Goal: Task Accomplishment & Management: Complete application form

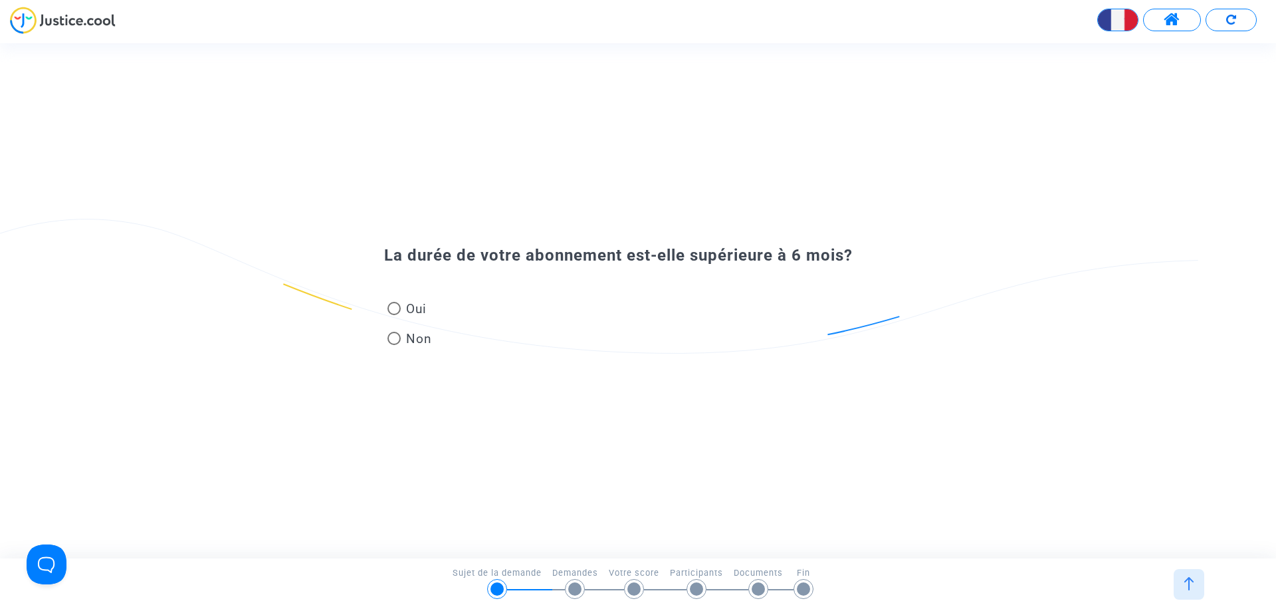
click at [399, 311] on span at bounding box center [394, 308] width 13 height 13
click at [394, 315] on input "Oui" at bounding box center [394, 315] width 1 height 1
radio input "true"
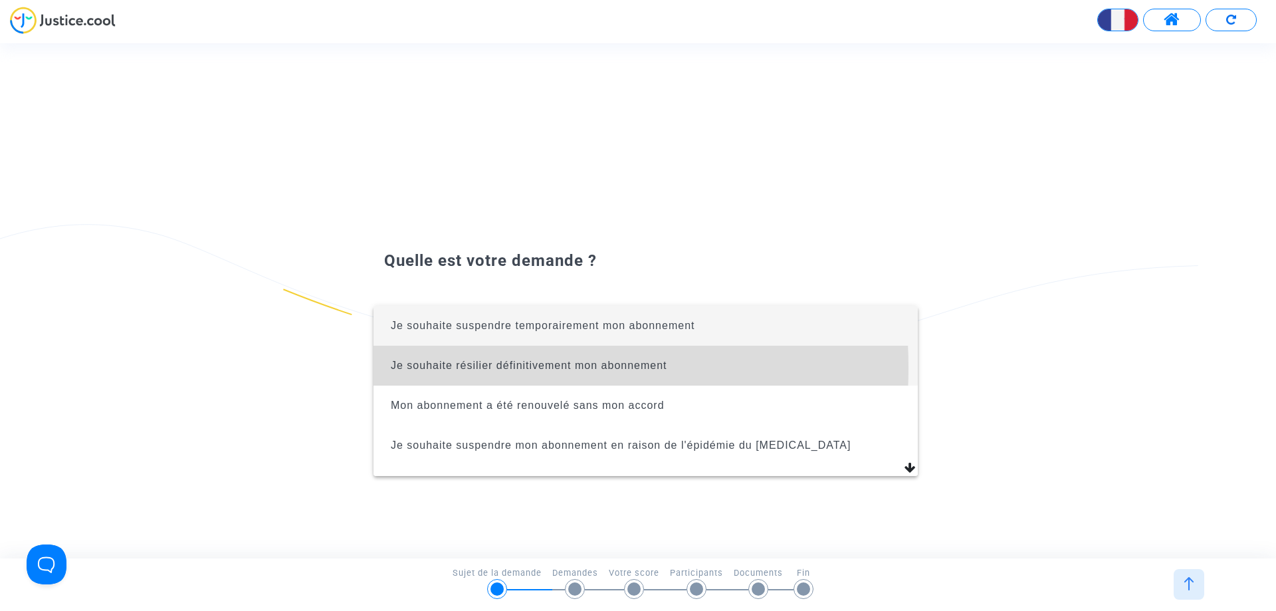
click at [416, 368] on span "Je souhaite résilier définitivement mon abonnement" at bounding box center [529, 365] width 277 height 11
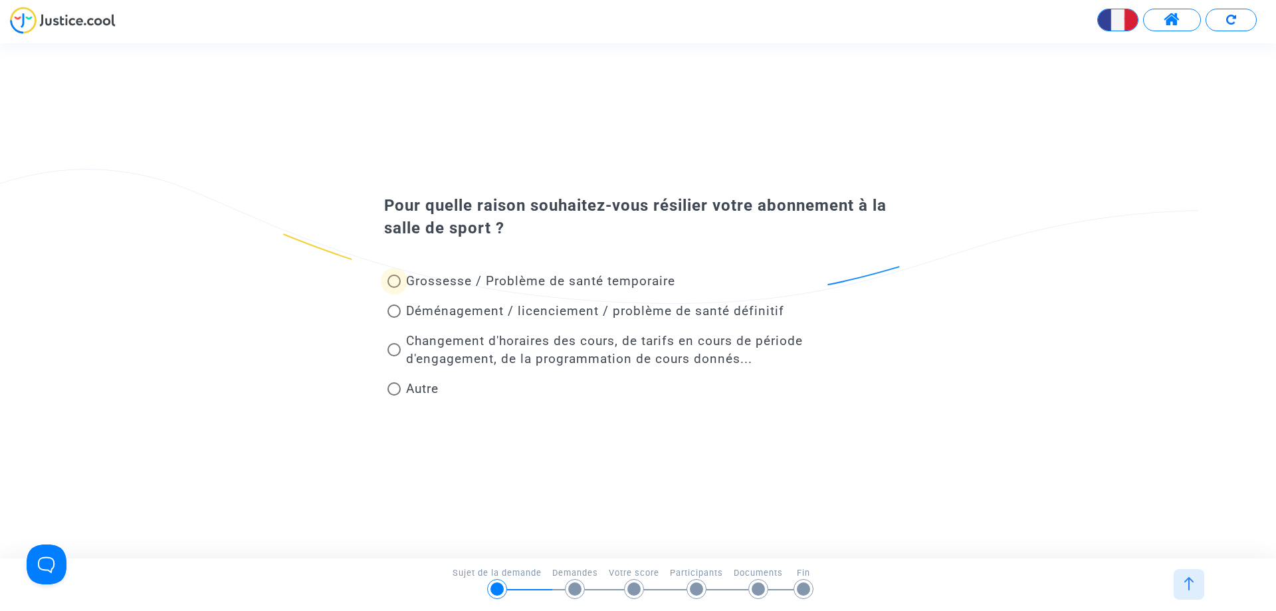
click at [395, 281] on span at bounding box center [394, 281] width 13 height 13
click at [394, 288] on input "Grossesse / Problème de santé temporaire" at bounding box center [394, 288] width 1 height 1
radio input "true"
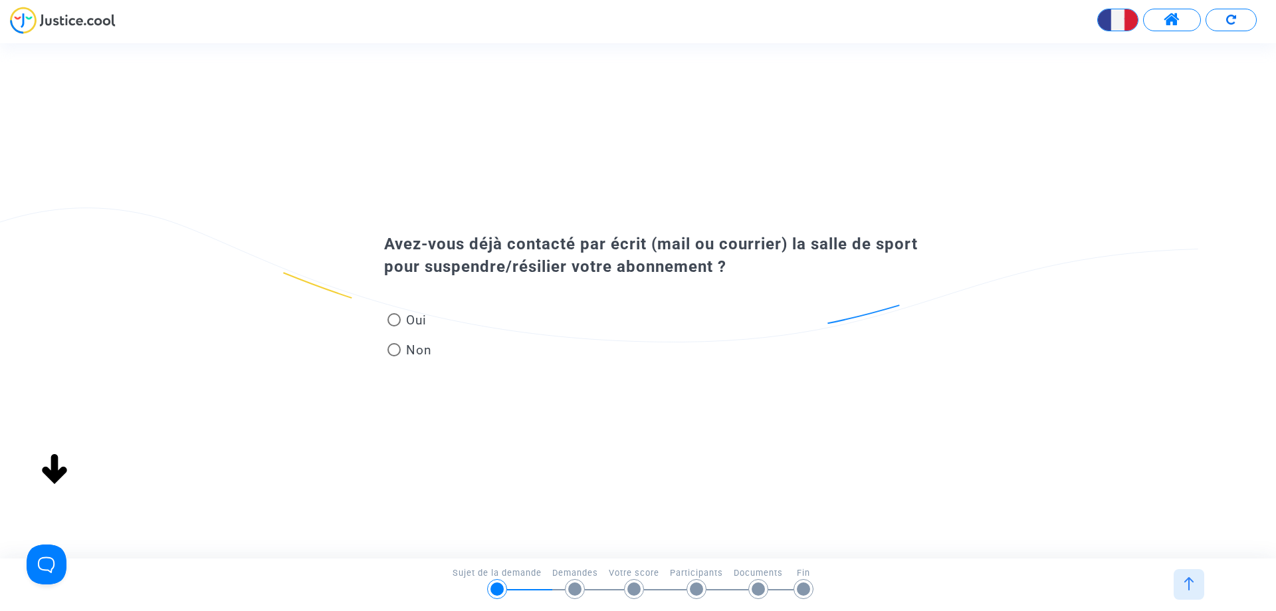
click at [414, 350] on span "Non" at bounding box center [416, 350] width 31 height 18
click at [394, 356] on input "Non" at bounding box center [394, 356] width 1 height 1
radio input "true"
